Goal: Task Accomplishment & Management: Complete application form

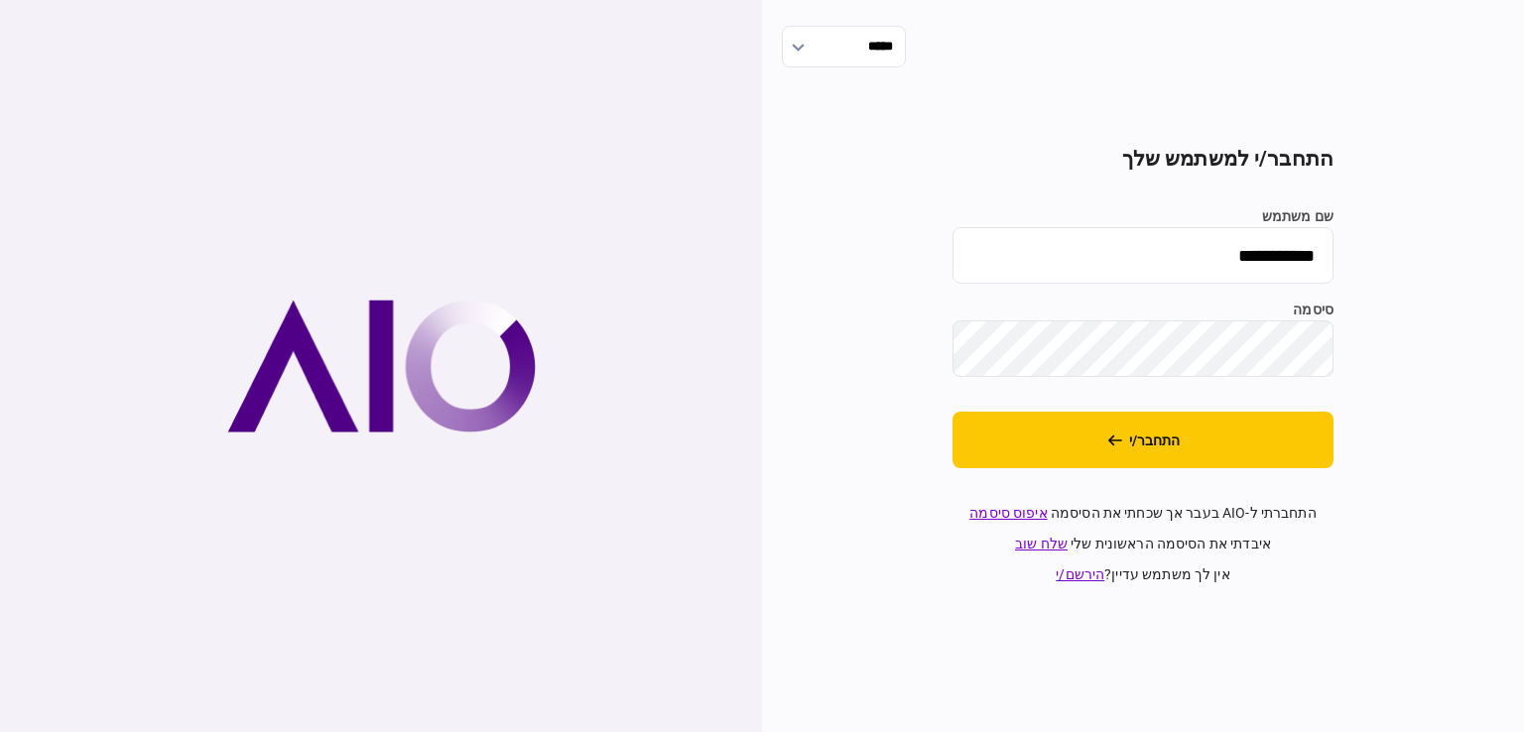
click at [1256, 438] on button "התחבר/י" at bounding box center [1142, 440] width 381 height 57
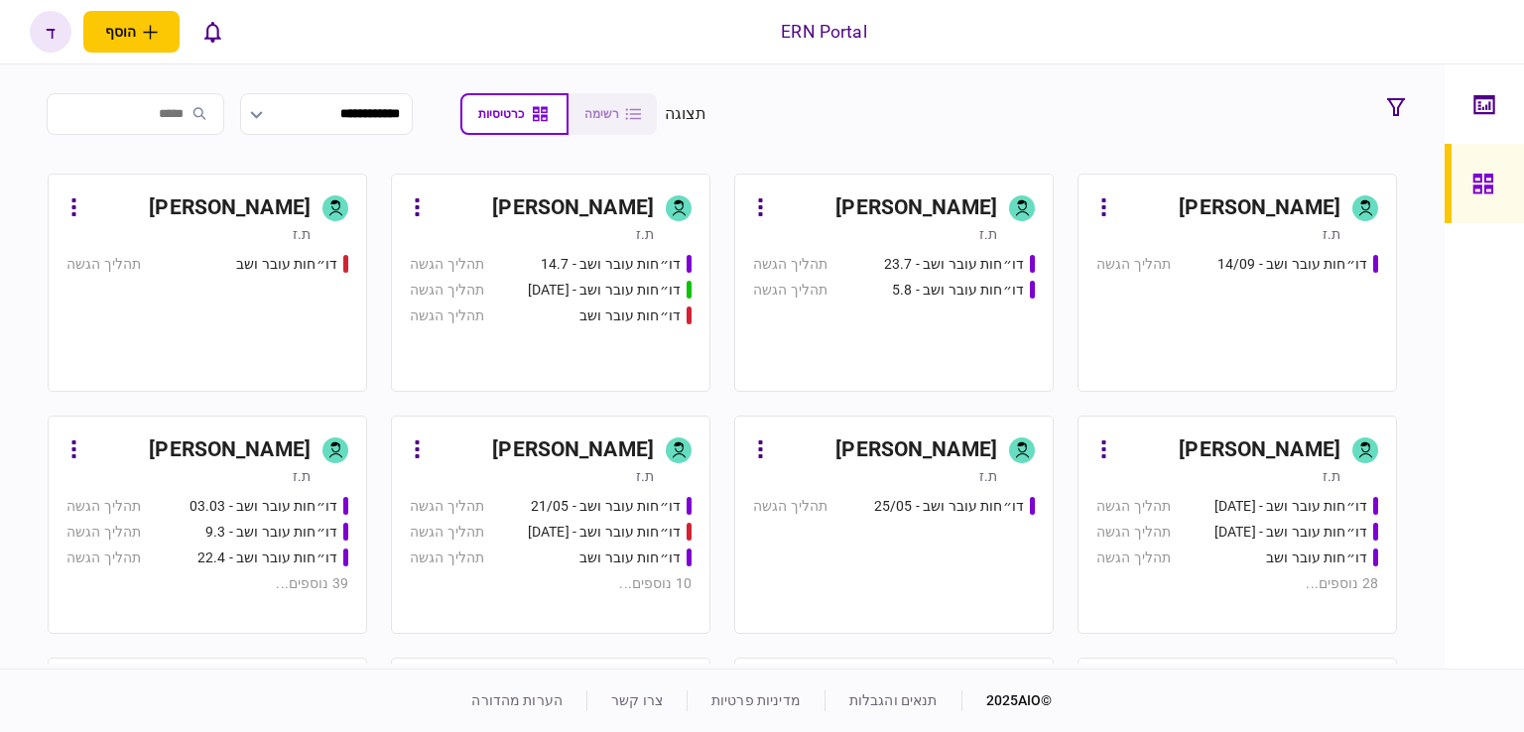
click at [1281, 477] on div "ת.ז" at bounding box center [1218, 476] width 244 height 20
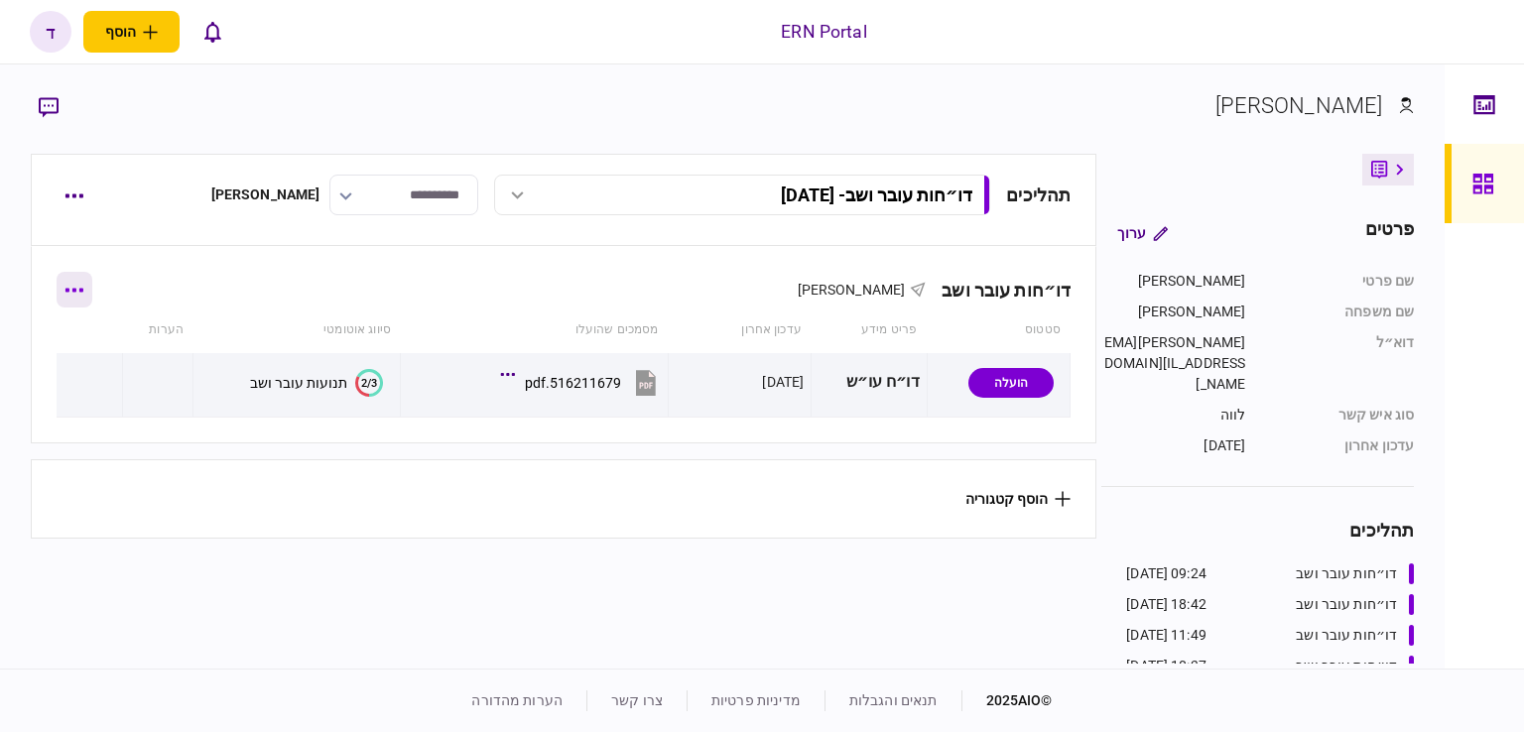
click at [83, 294] on button "button" at bounding box center [75, 290] width 36 height 36
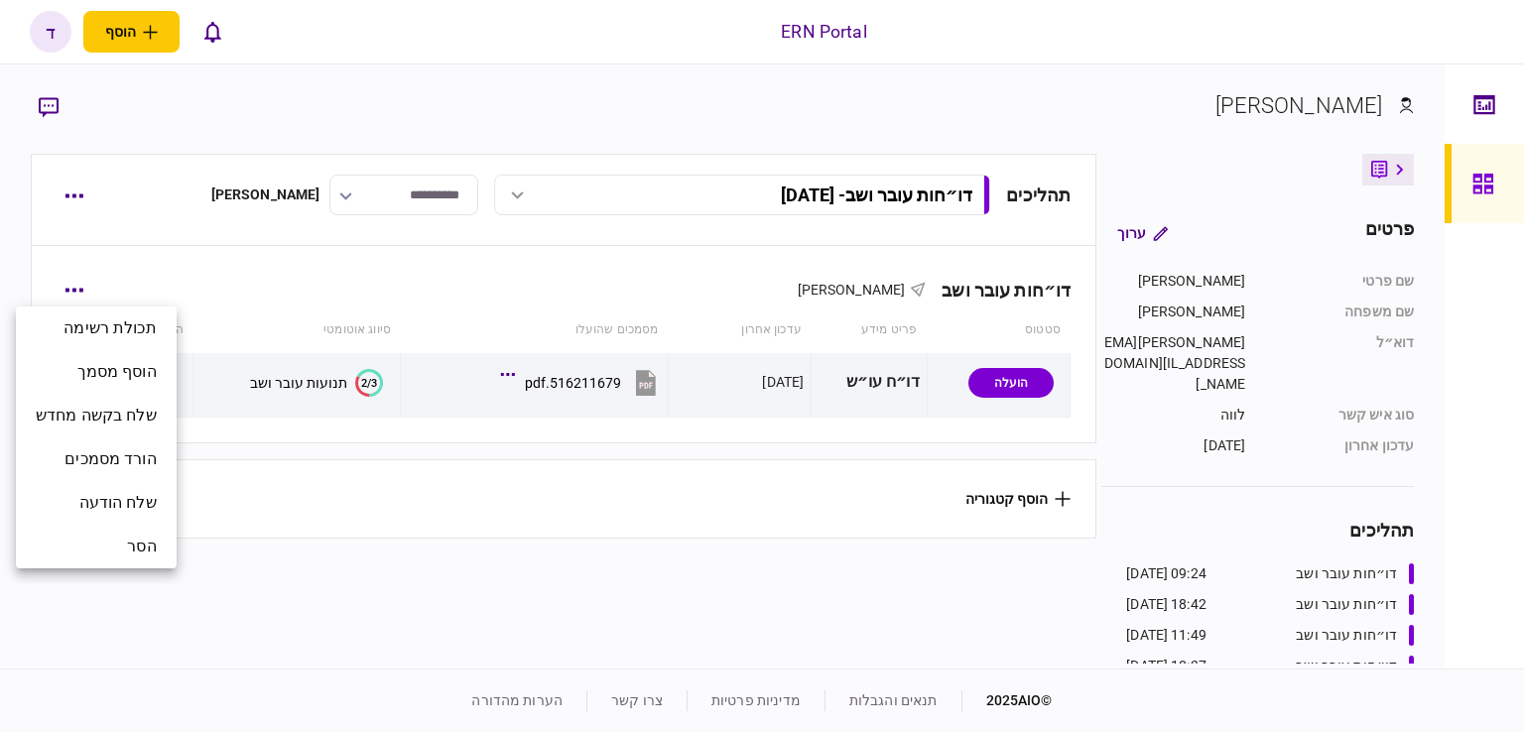
click at [261, 533] on div at bounding box center [762, 366] width 1524 height 732
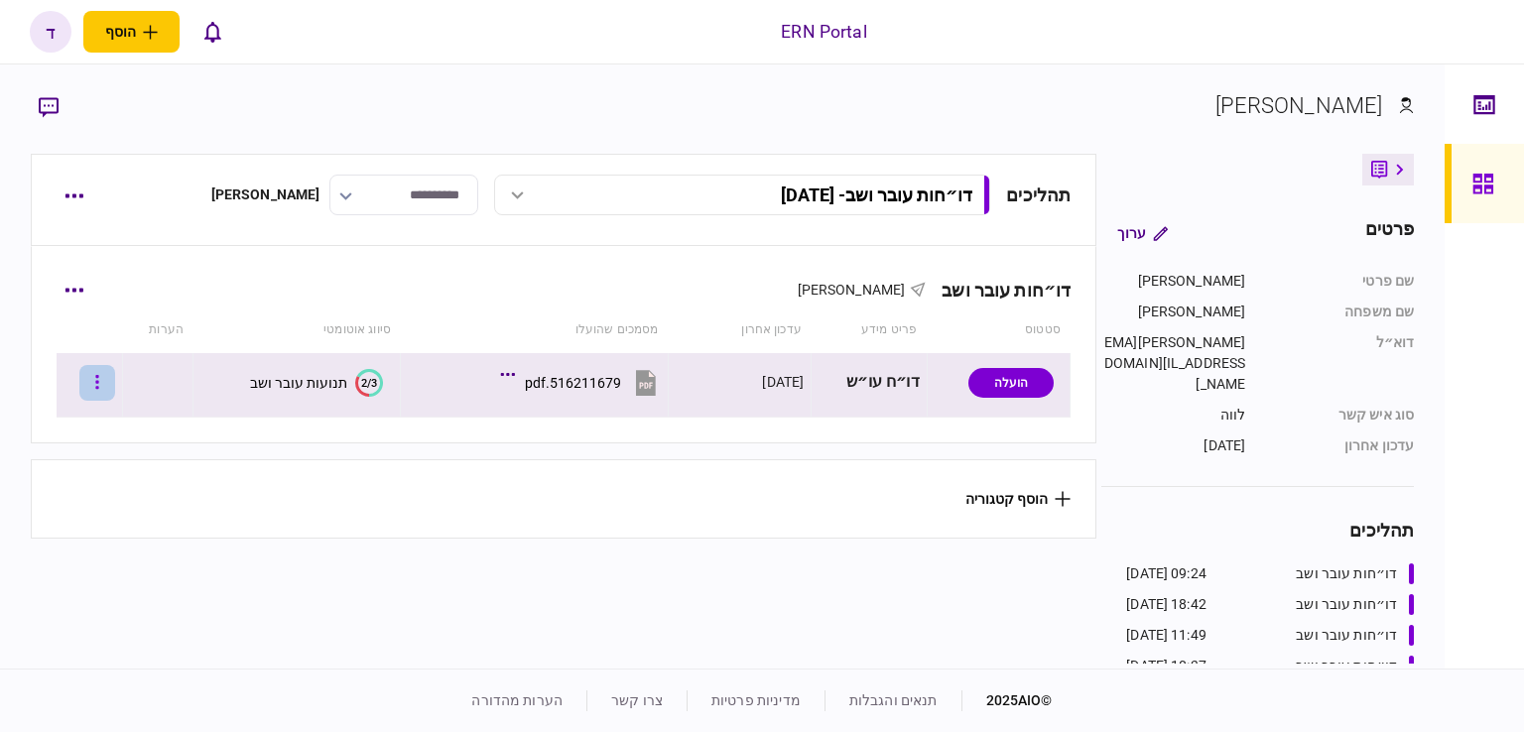
click at [99, 378] on icon "button" at bounding box center [97, 382] width 4 height 19
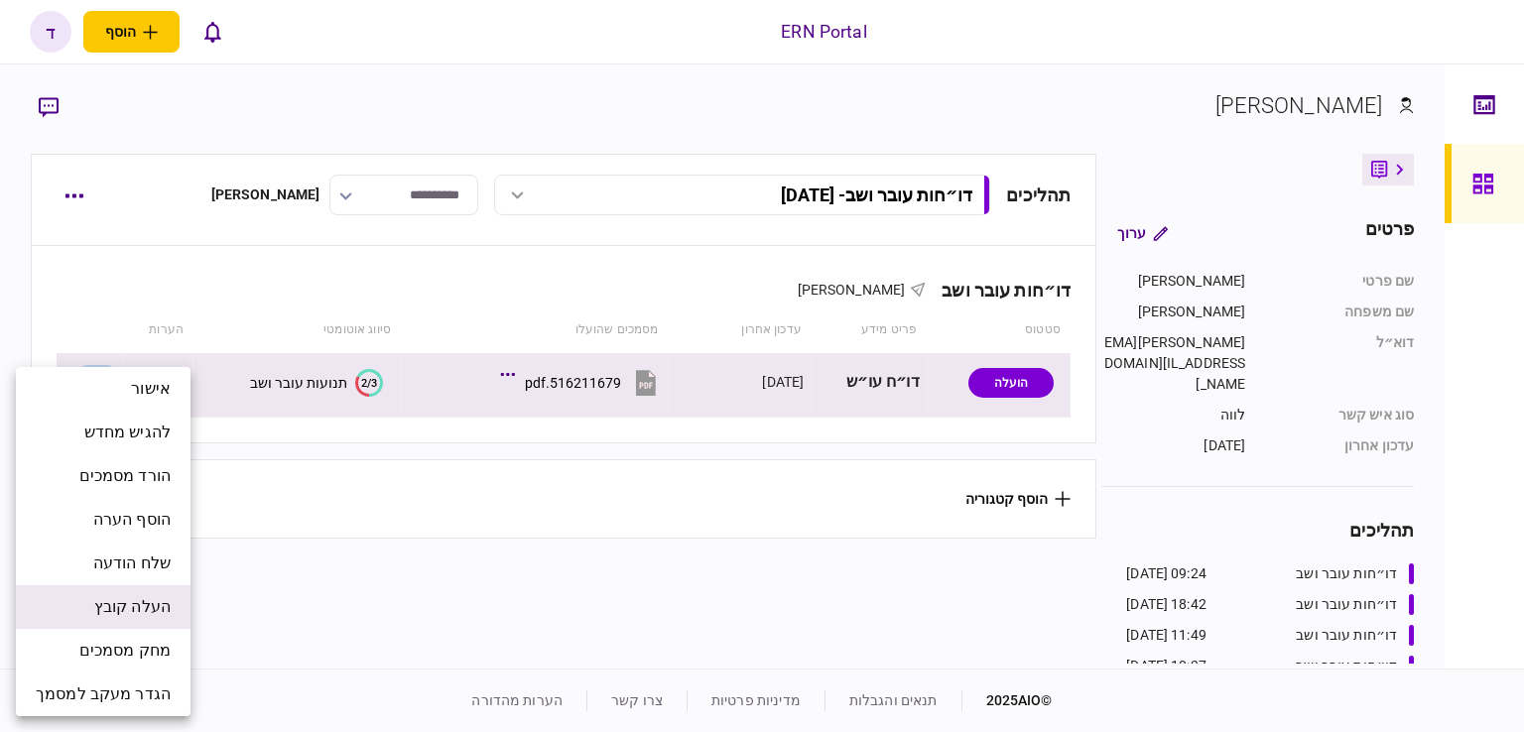
click at [163, 612] on span "העלה קובץ" at bounding box center [132, 607] width 76 height 24
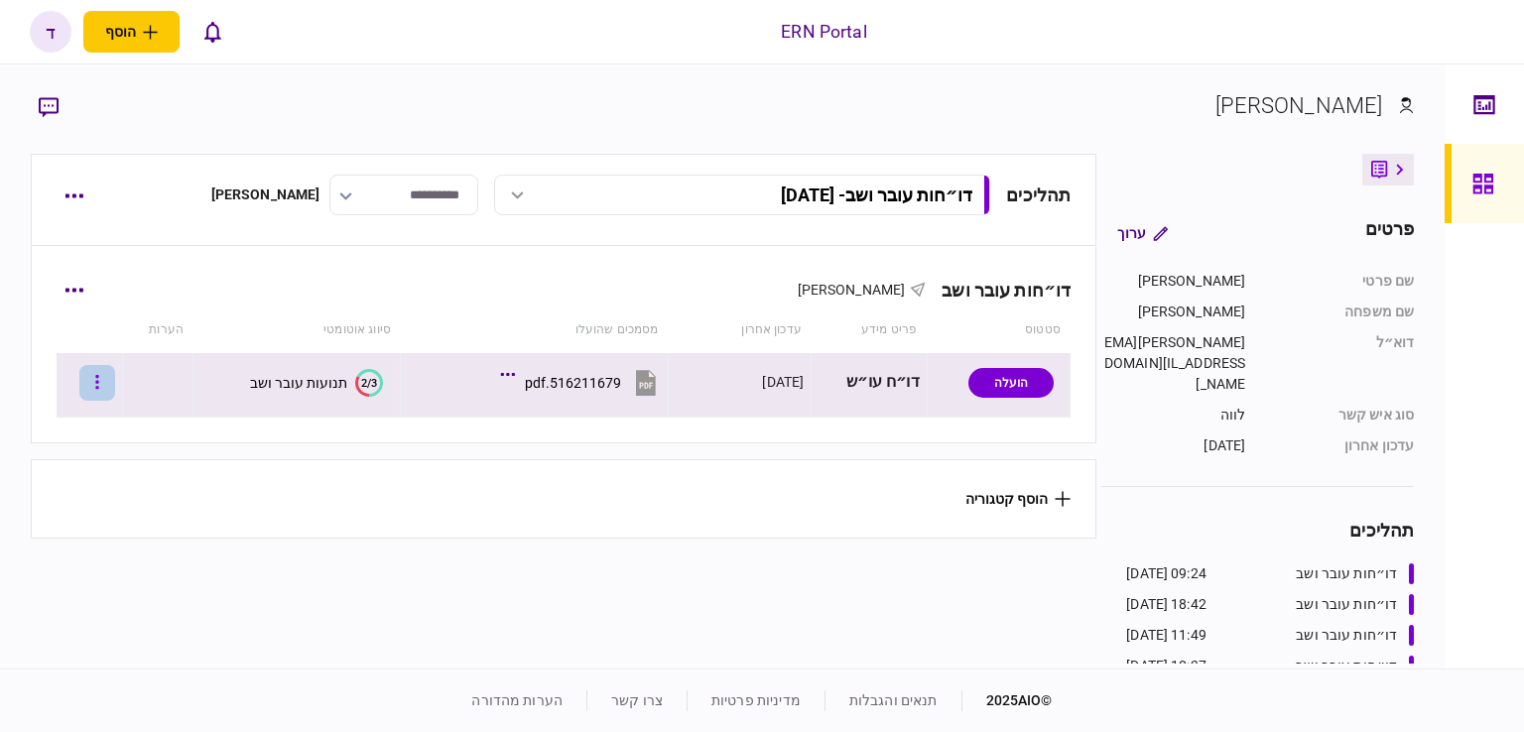
click at [99, 383] on icon "button" at bounding box center [97, 382] width 4 height 19
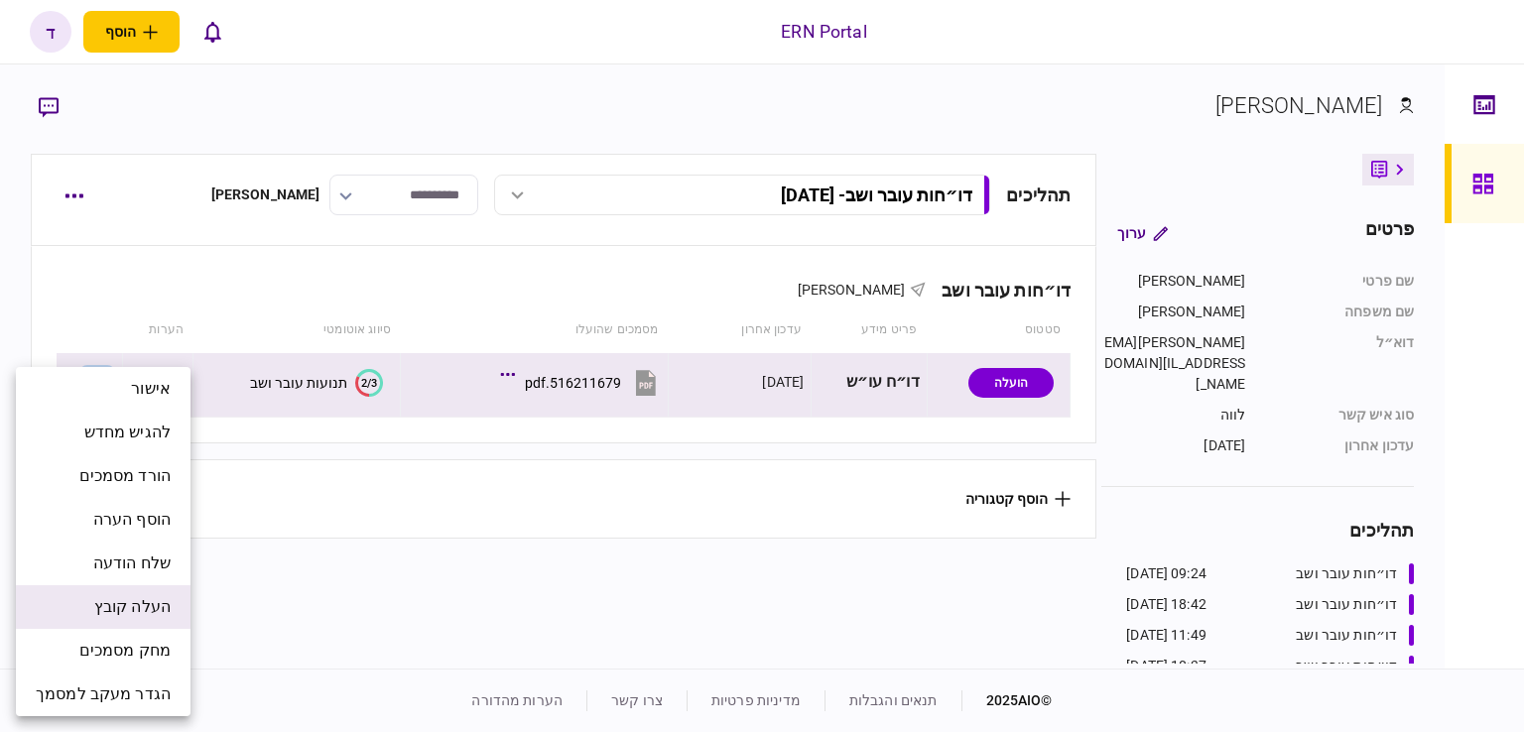
click at [139, 600] on span "העלה קובץ" at bounding box center [132, 607] width 76 height 24
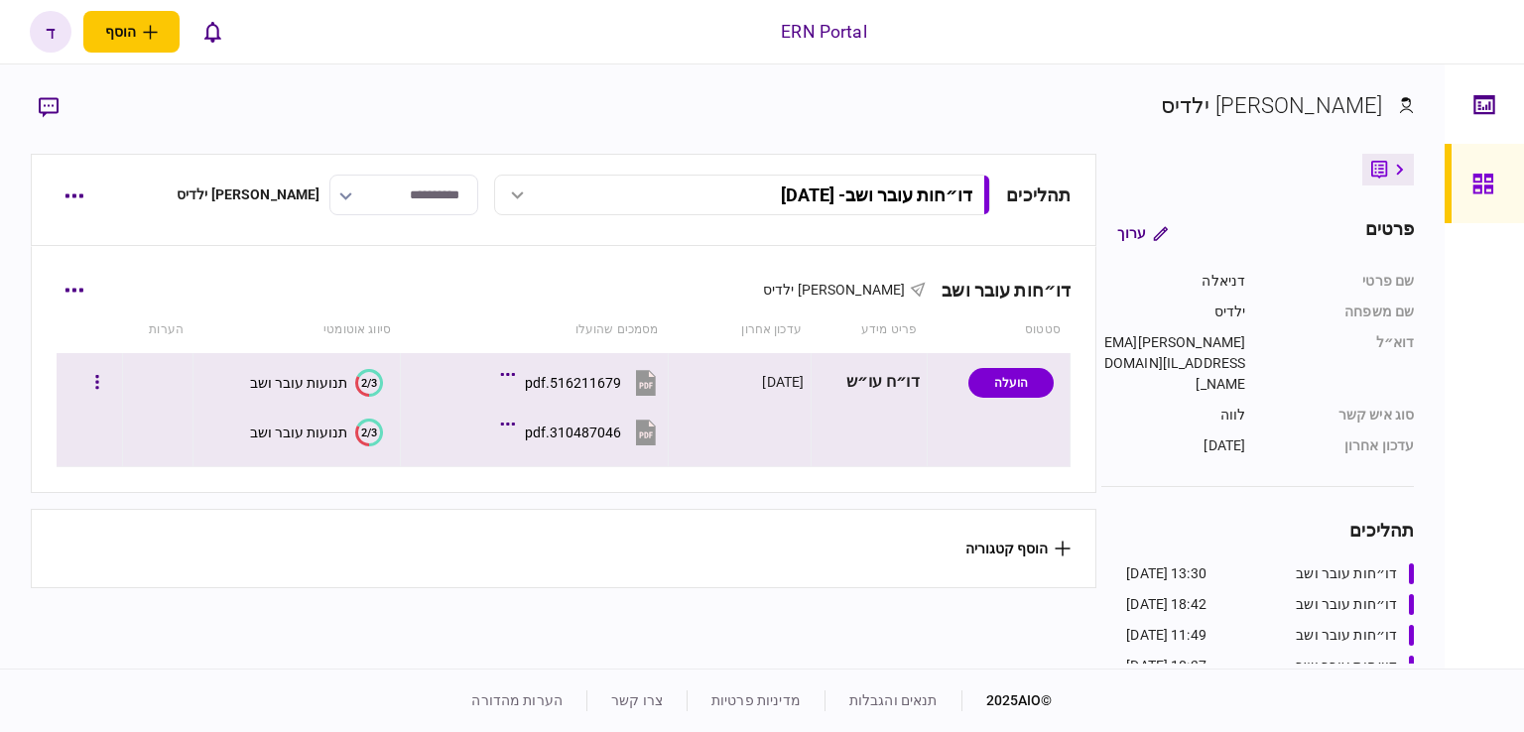
click at [316, 433] on div "תנועות עובר ושב" at bounding box center [298, 433] width 97 height 16
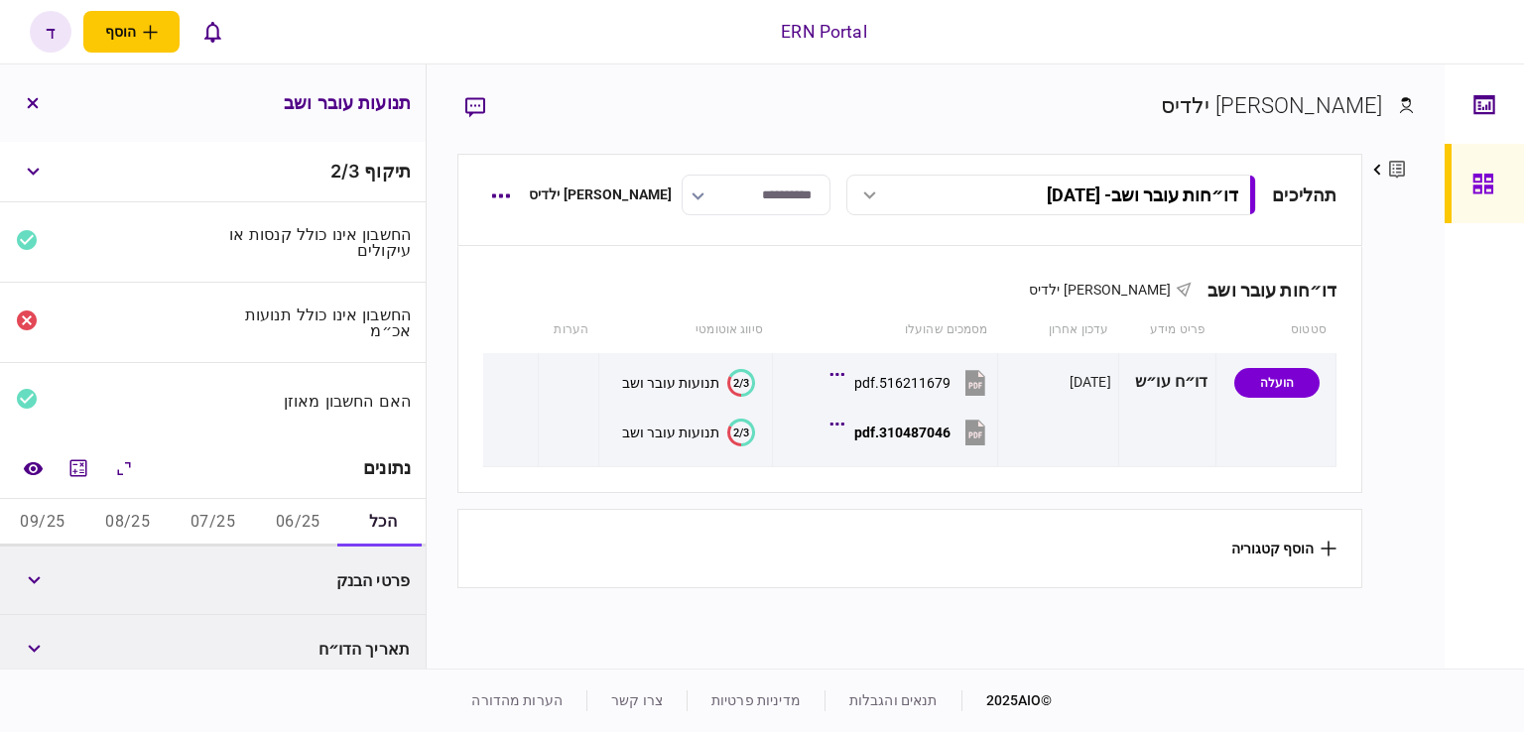
click at [292, 523] on button "06/25" at bounding box center [297, 523] width 85 height 48
